Goal: Transaction & Acquisition: Purchase product/service

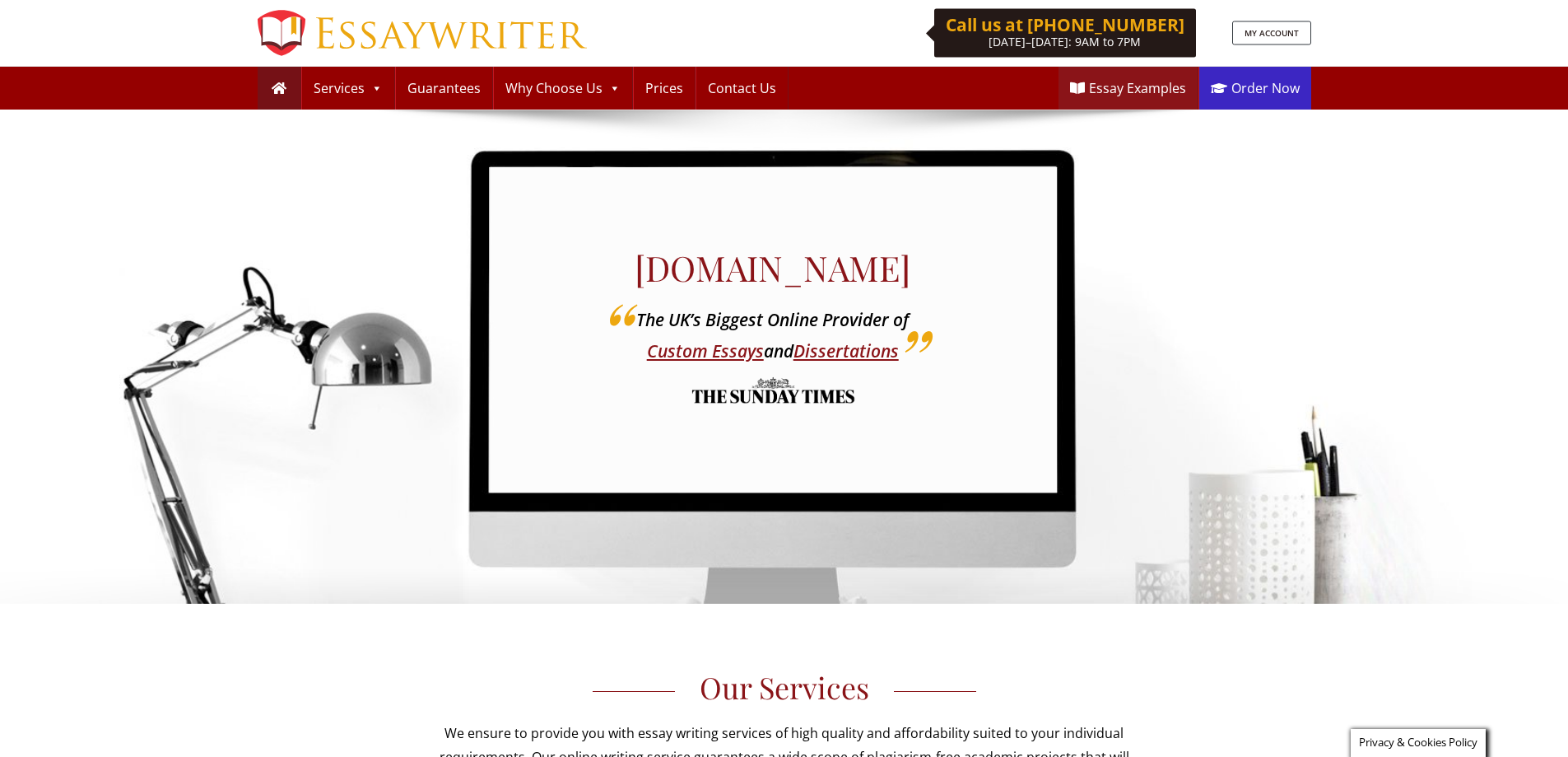
click at [1279, 76] on link "Order Now" at bounding box center [1254, 88] width 112 height 43
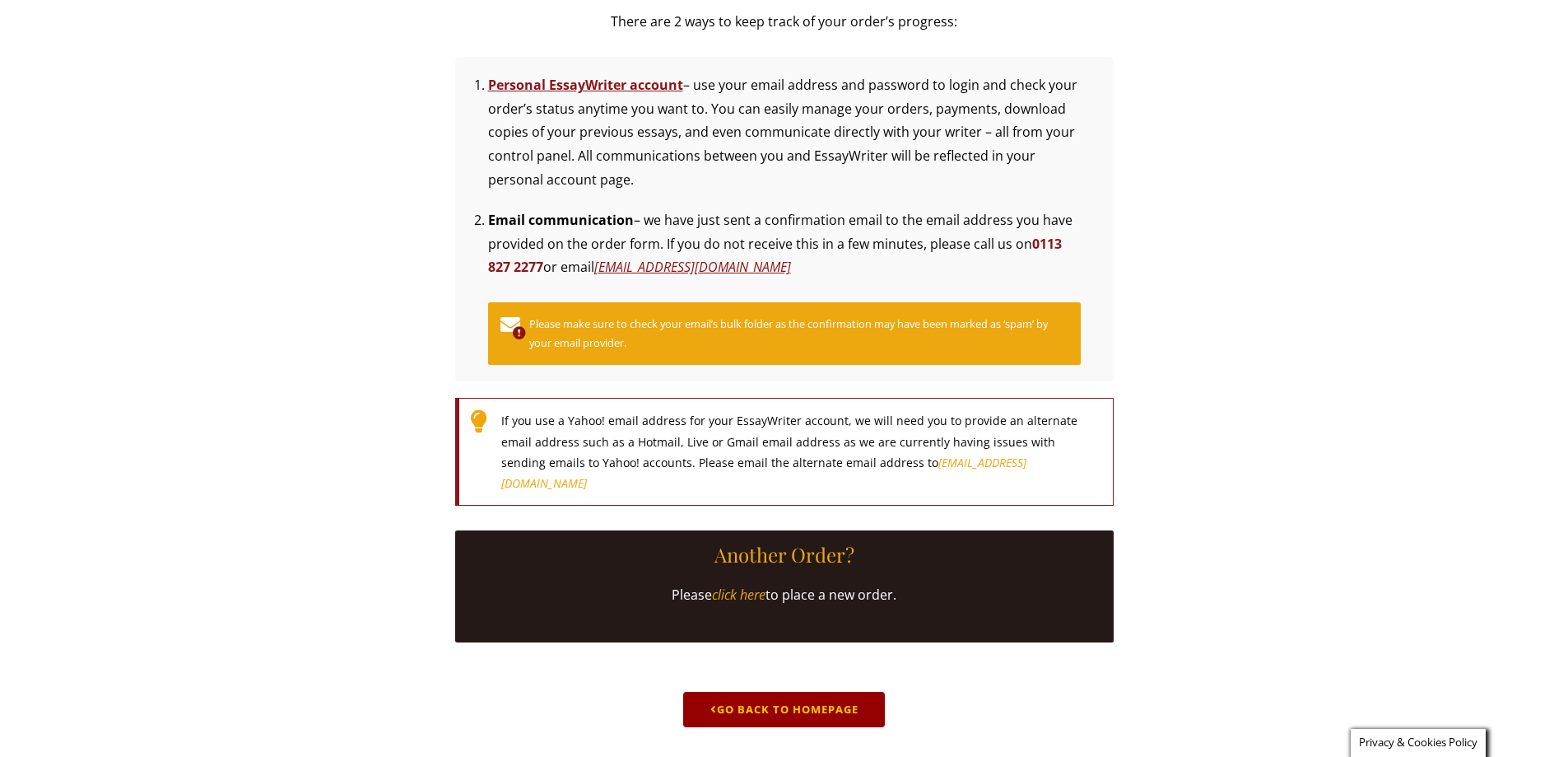
scroll to position [412, 0]
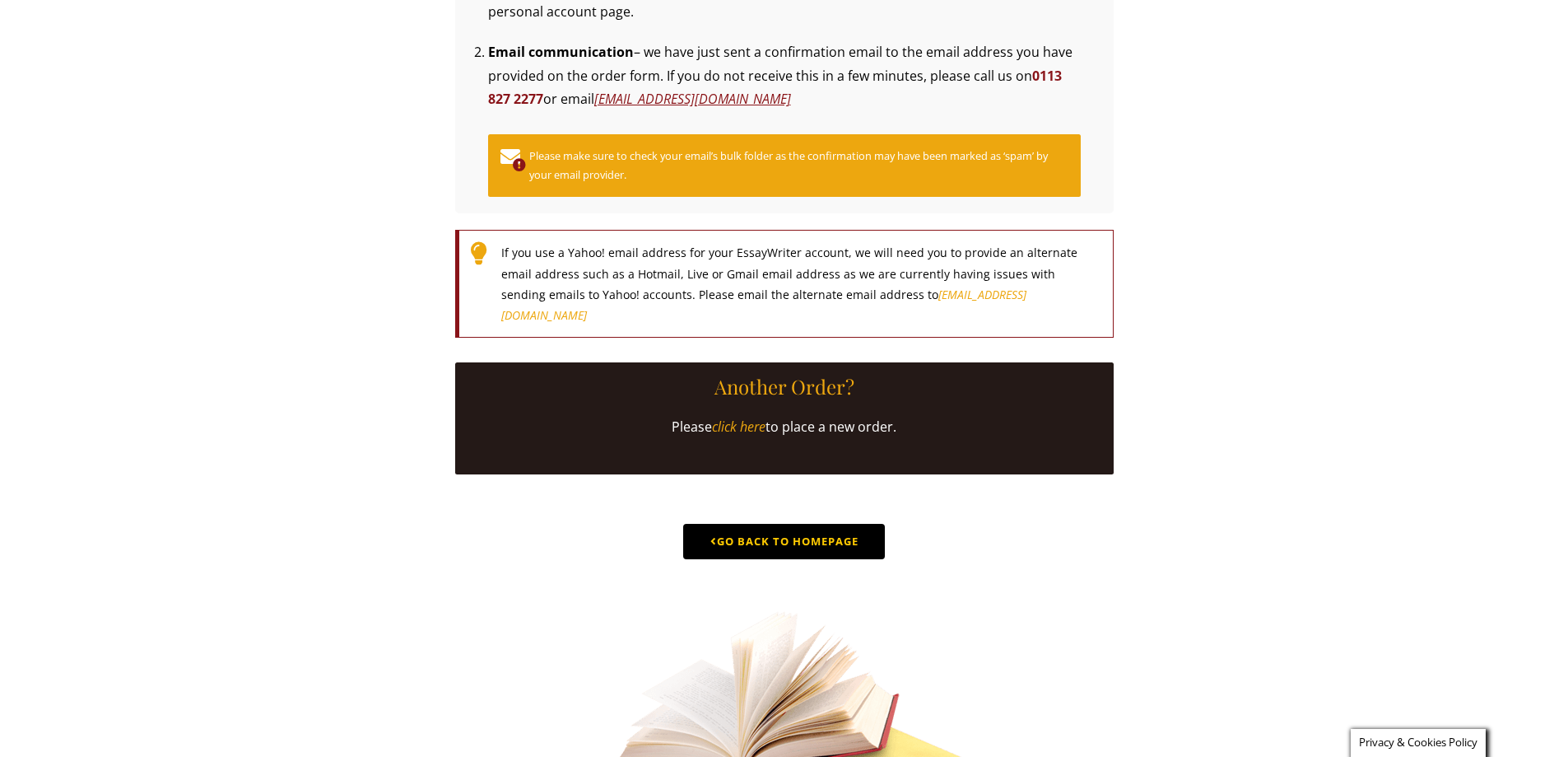
click at [798, 559] on link "Go Back to Homepage" at bounding box center [784, 541] width 202 height 36
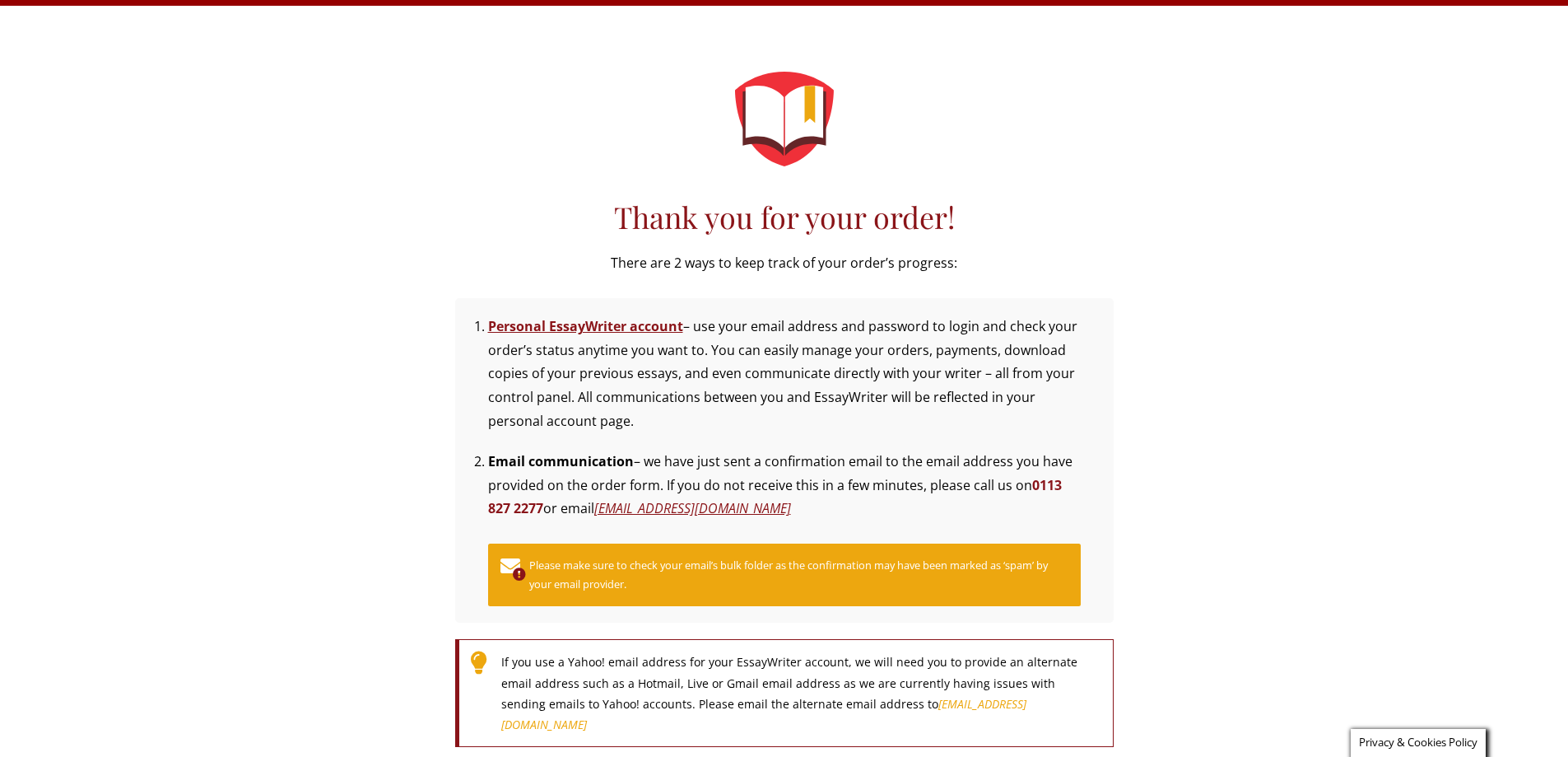
scroll to position [0, 0]
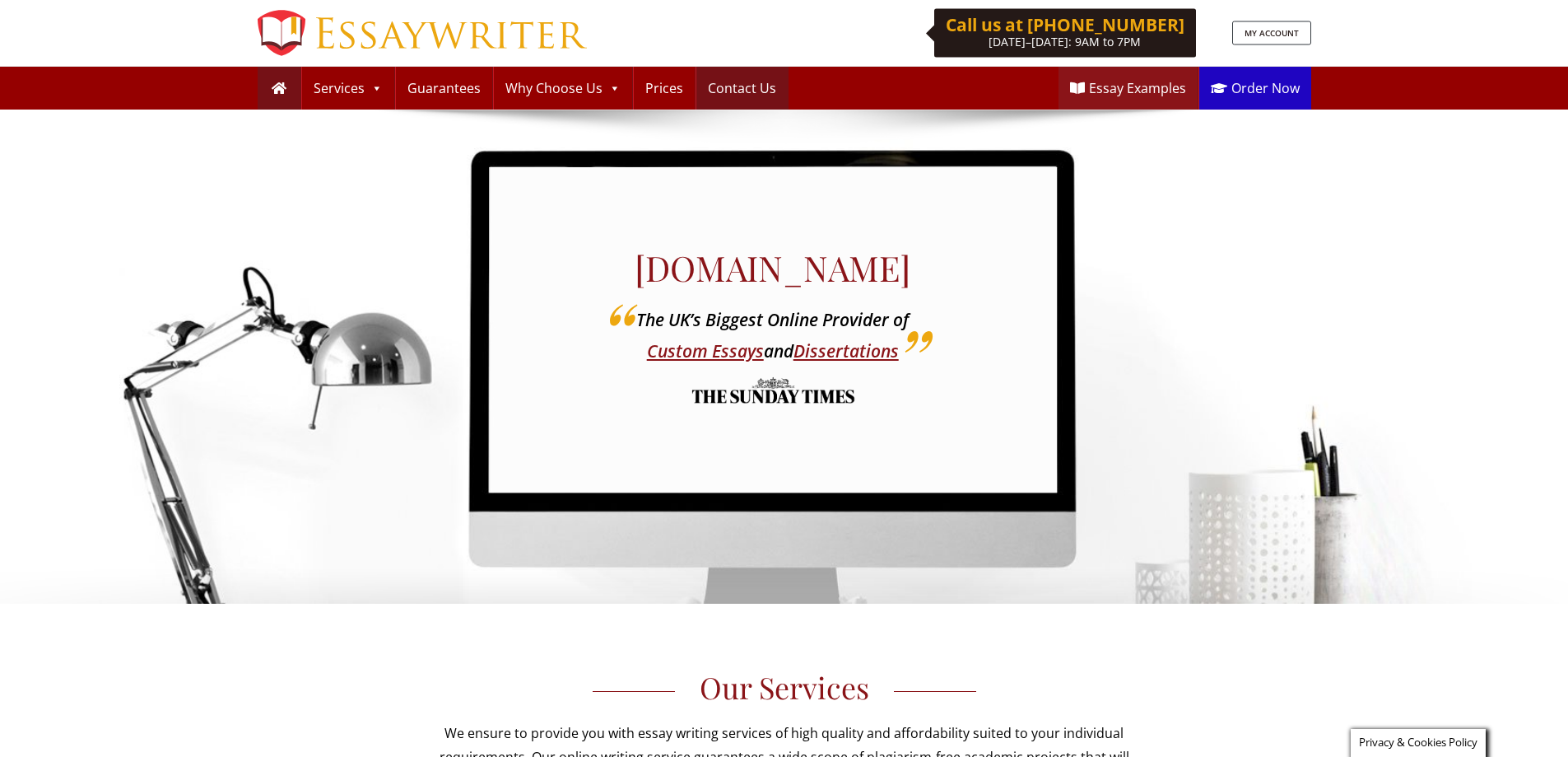
click at [747, 81] on link "Contact Us" at bounding box center [741, 88] width 91 height 43
